Goal: Task Accomplishment & Management: Manage account settings

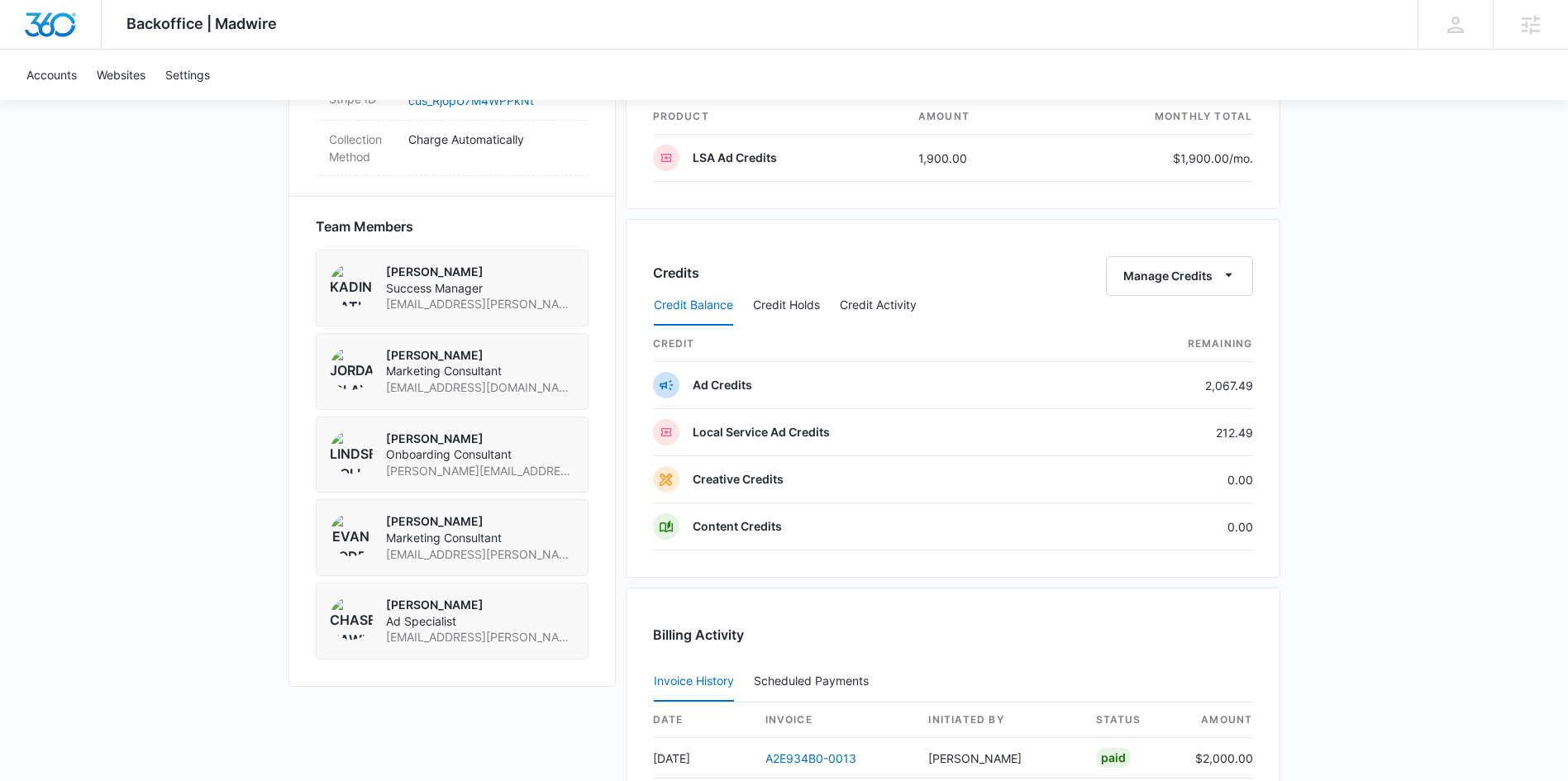
scroll to position [1060, 0]
click at [1227, 277] on icon "button" at bounding box center [1229, 274] width 17 height 17
click at [1196, 328] on div "Transfer Credits" at bounding box center [1170, 328] width 87 height 11
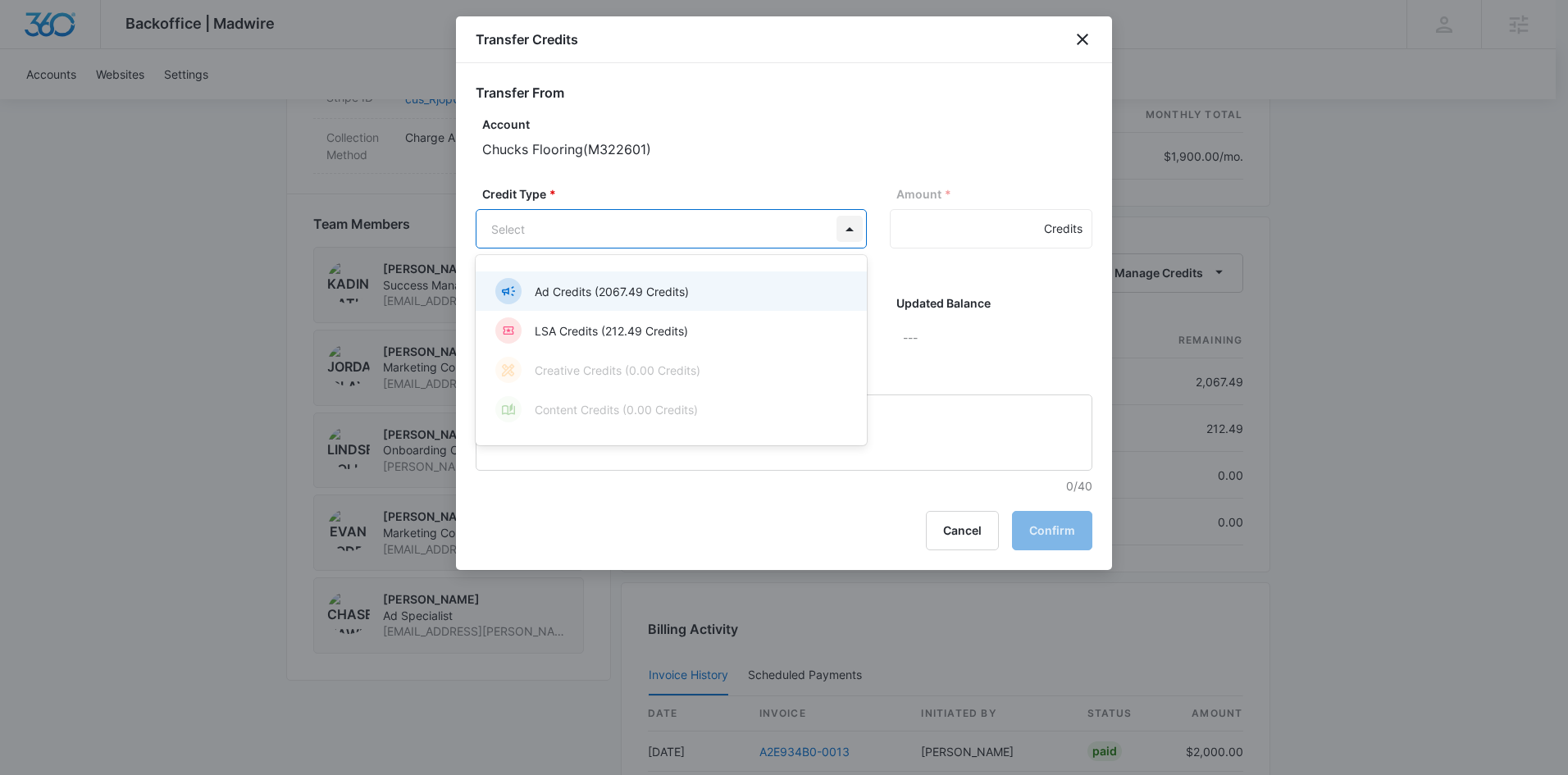
click at [853, 227] on body "Backoffice | Madwire Apps Settings [PERSON_NAME] Cathey [EMAIL_ADDRESS][PERSON_…" at bounding box center [784, 220] width 1568 height 2543
click at [736, 294] on div "Ad Credits (2067.49 Credits)" at bounding box center [669, 290] width 348 height 26
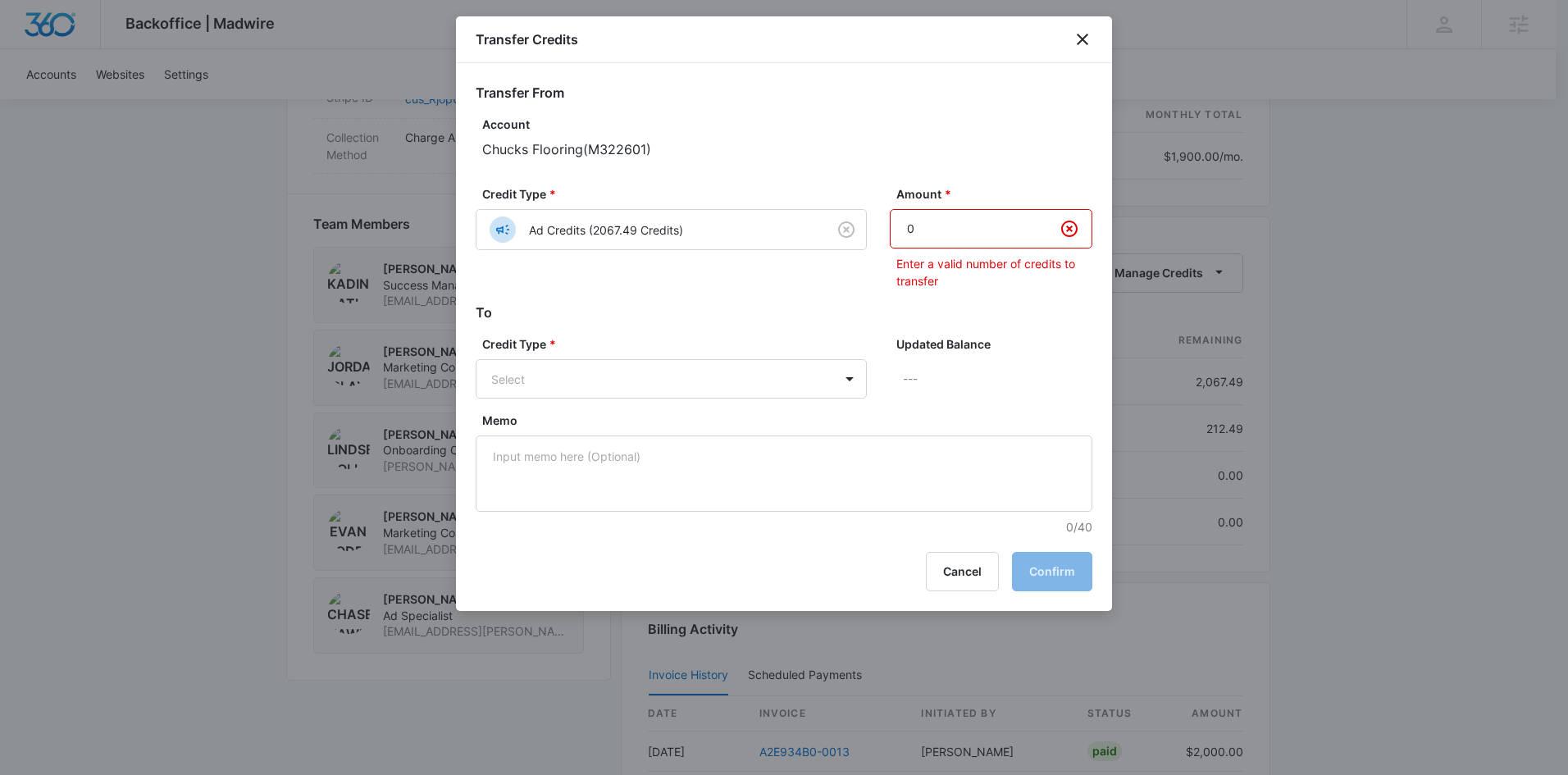
click at [1027, 230] on input "0" at bounding box center [991, 229] width 203 height 39
type input "1"
click at [1022, 217] on input "1" at bounding box center [991, 229] width 203 height 39
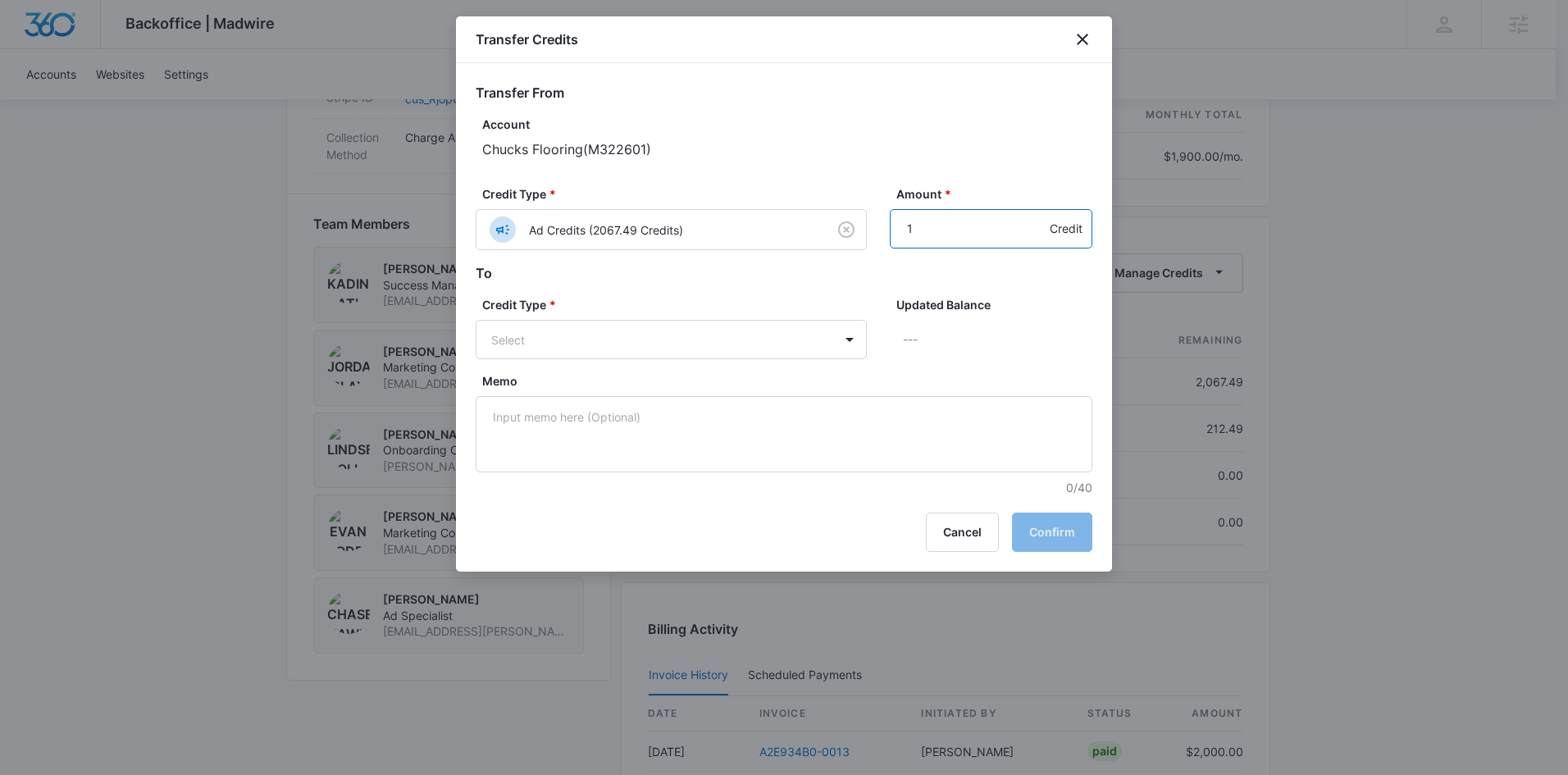
click at [928, 227] on input "1" at bounding box center [991, 229] width 203 height 39
type input "1000"
click at [834, 338] on body "Backoffice | Madwire Apps Settings [PERSON_NAME] Cathey [EMAIL_ADDRESS][PERSON_…" at bounding box center [784, 220] width 1568 height 2543
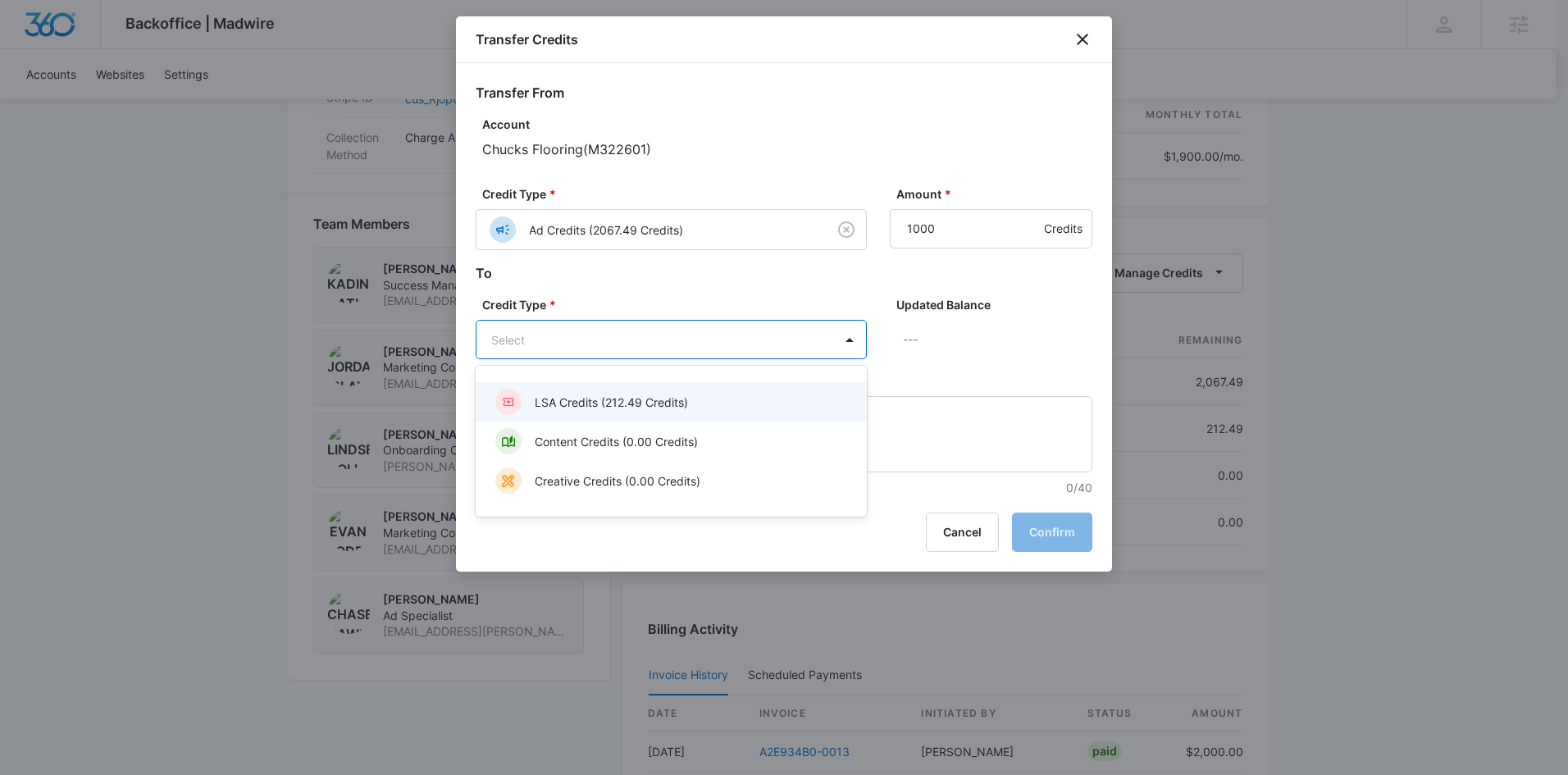
click at [584, 403] on p "LSA Credits (212.49 Credits)" at bounding box center [612, 402] width 153 height 17
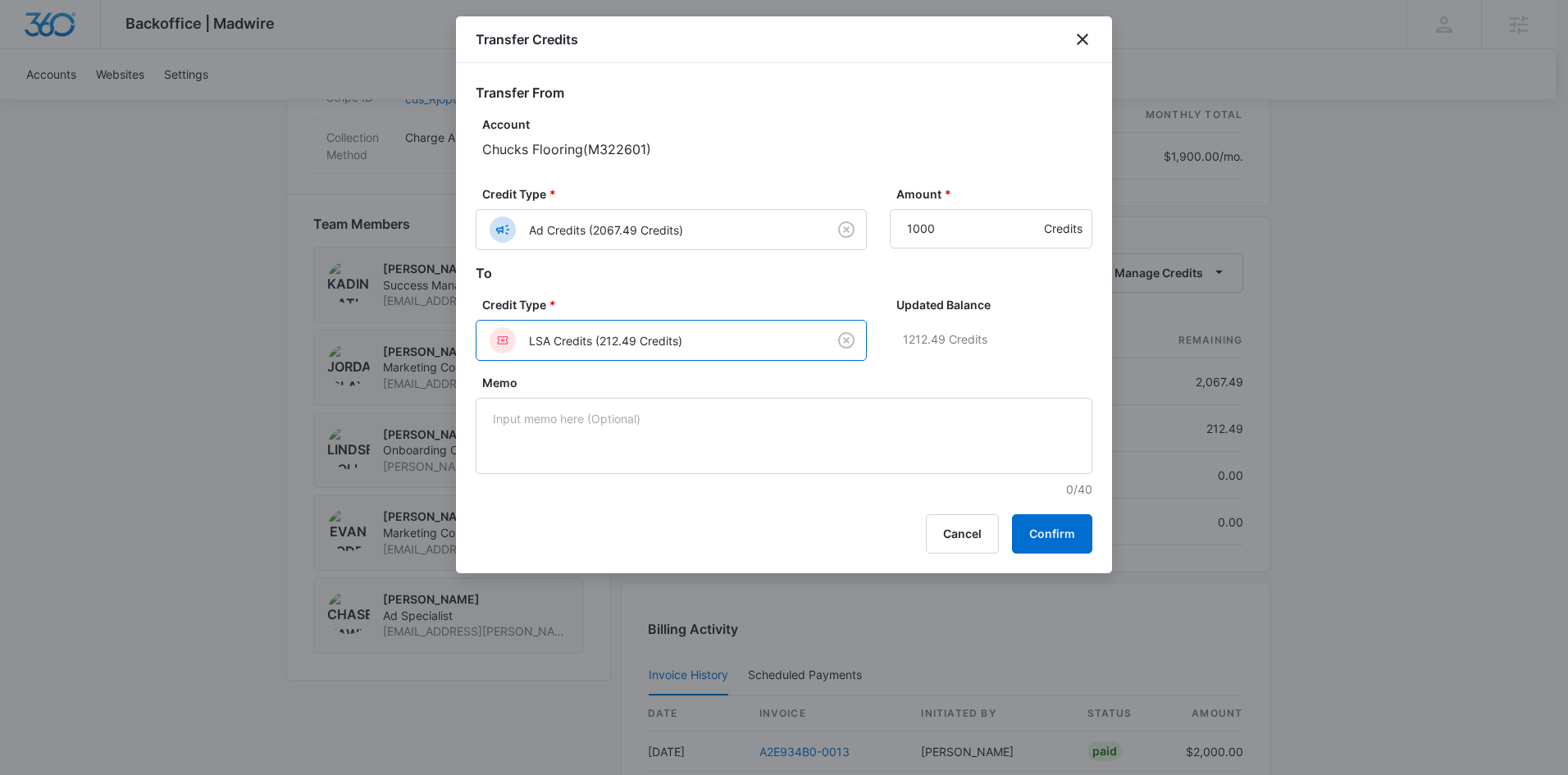
click at [913, 367] on div "Updated Balance 1212.49 Credits" at bounding box center [991, 335] width 203 height 78
click at [1060, 531] on button "Confirm" at bounding box center [1052, 534] width 80 height 39
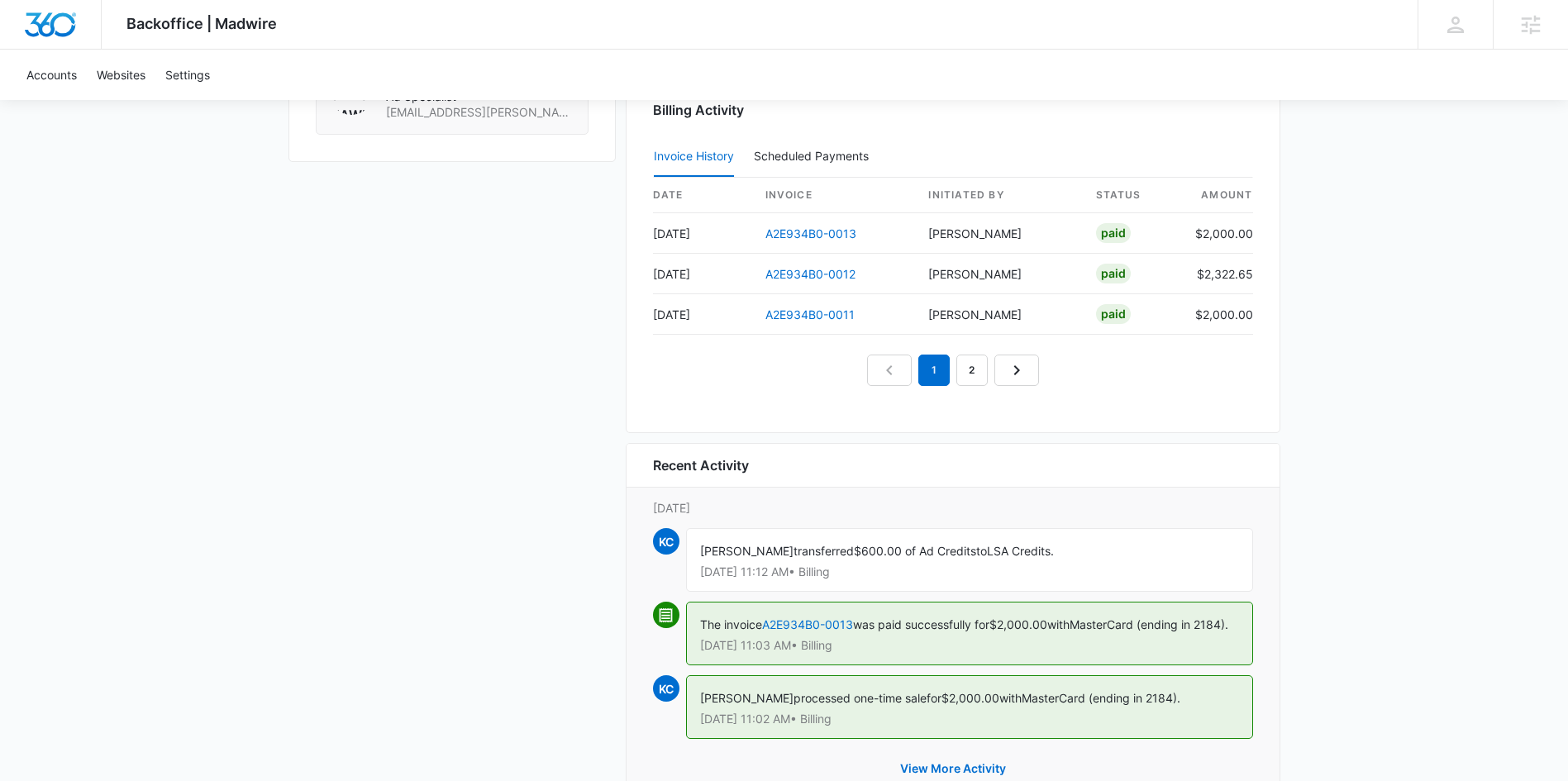
scroll to position [1580, 0]
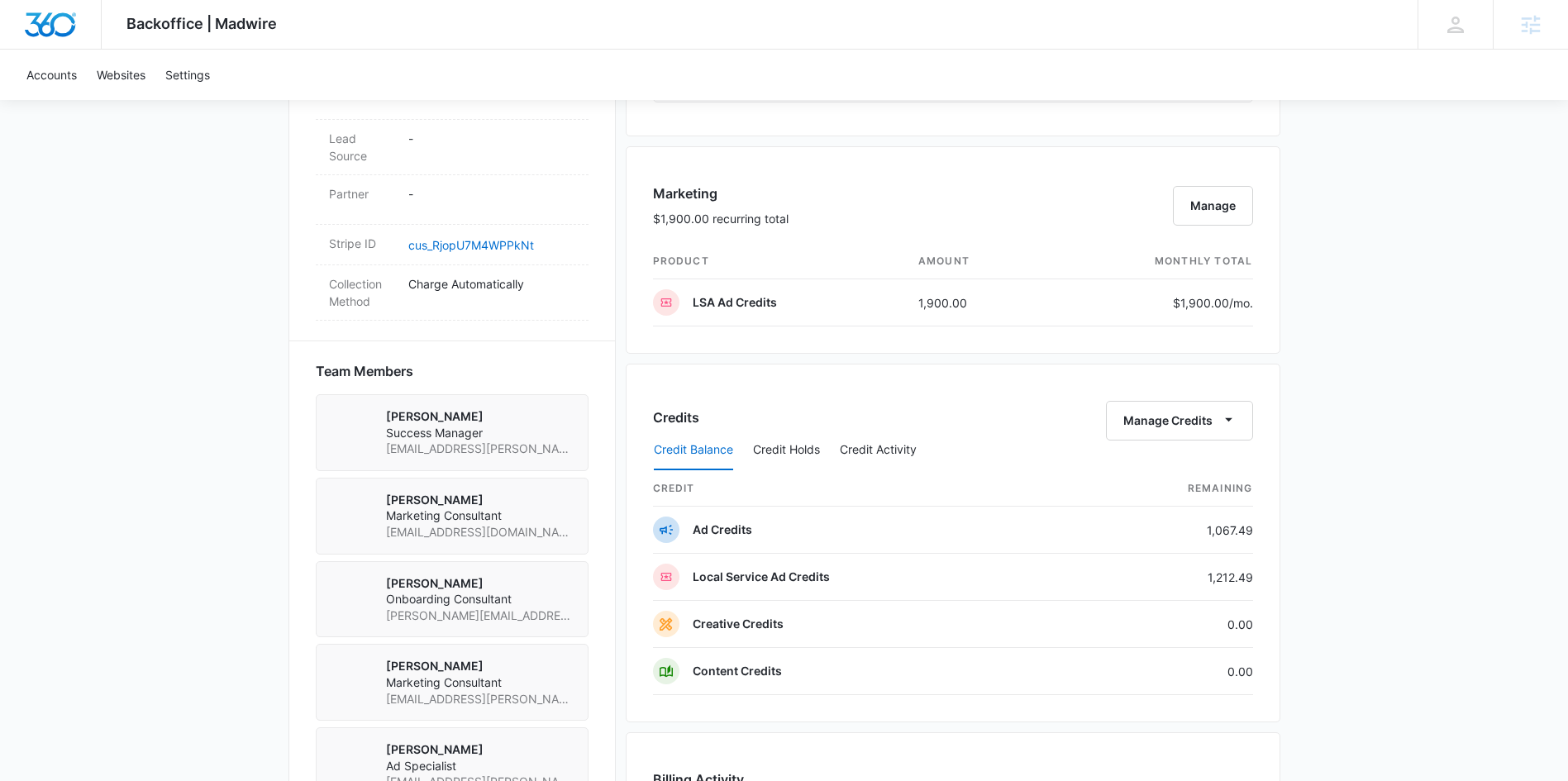
scroll to position [887, 0]
